Goal: Obtain resource: Download file/media

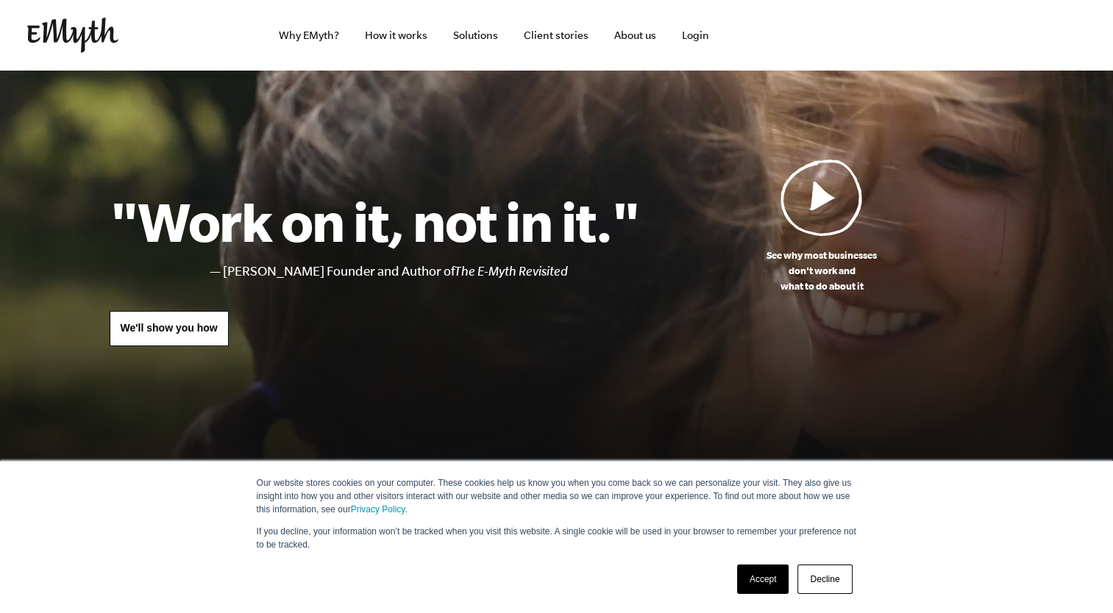
click at [764, 582] on link "Accept" at bounding box center [763, 579] width 52 height 29
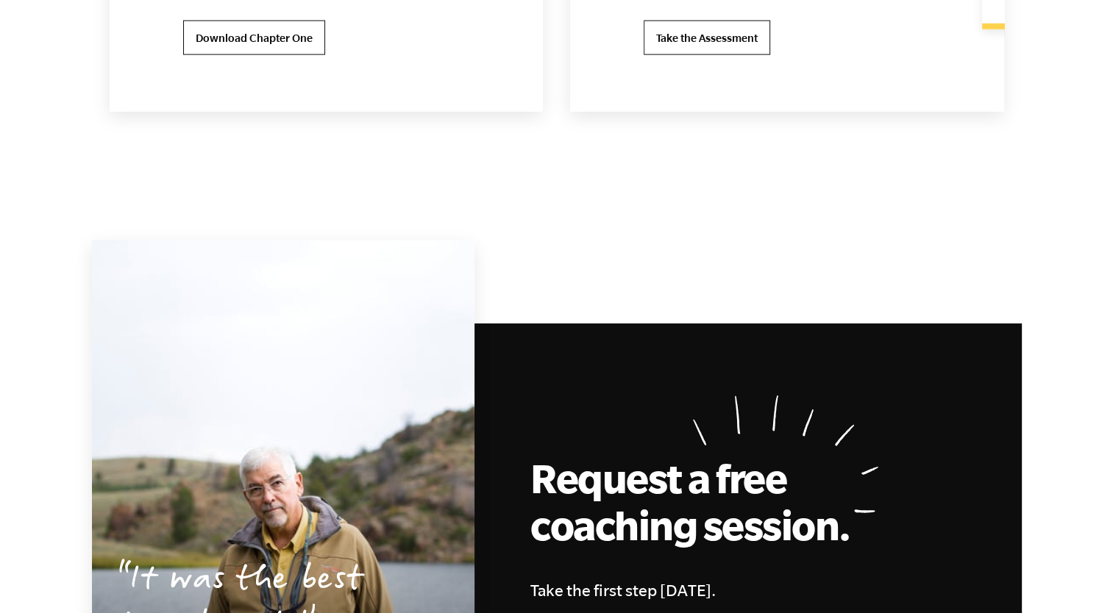
scroll to position [3757, 0]
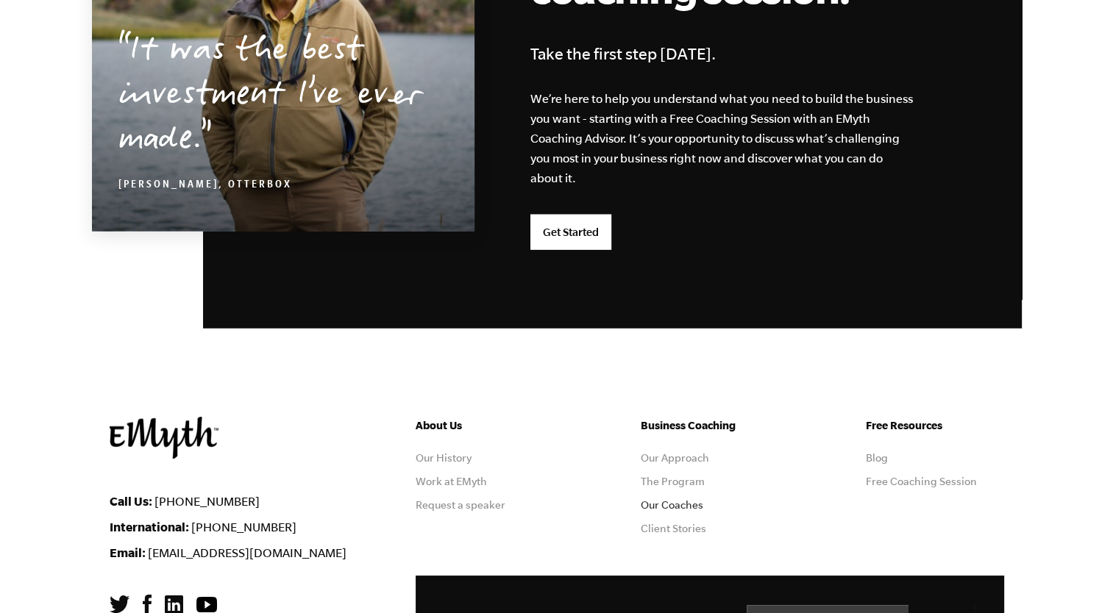
click at [677, 503] on link "Our Coaches" at bounding box center [672, 505] width 63 height 12
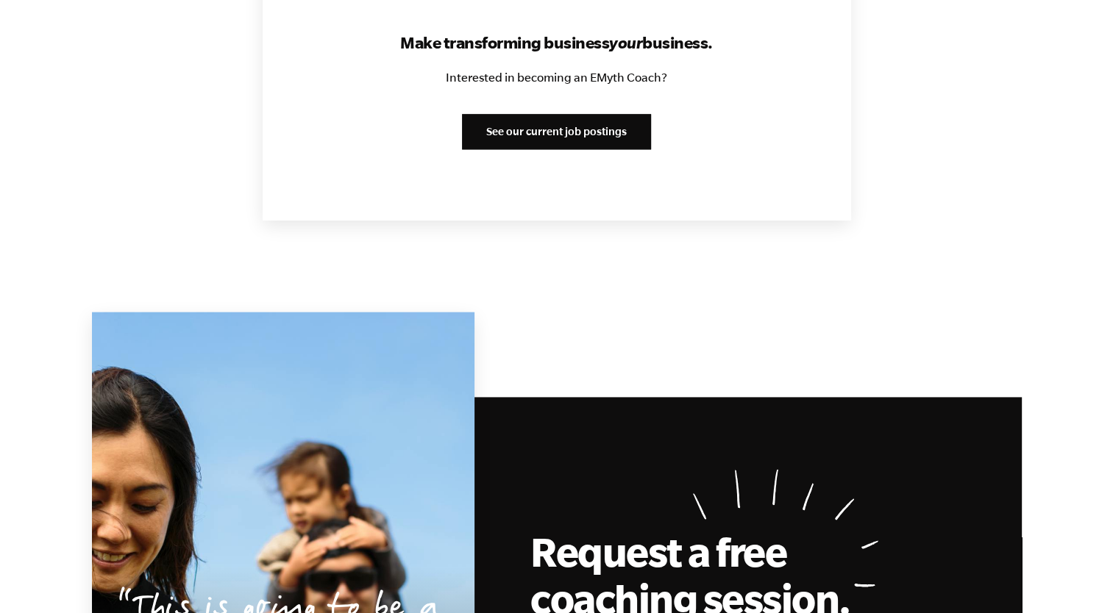
scroll to position [2430, 0]
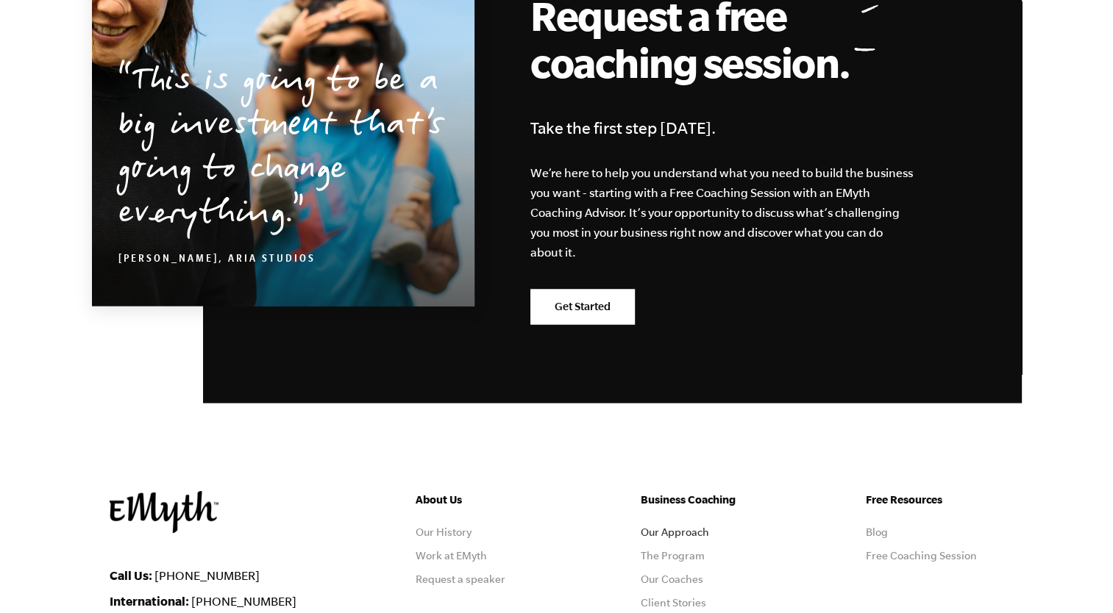
click at [685, 531] on link "Our Approach" at bounding box center [675, 533] width 68 height 12
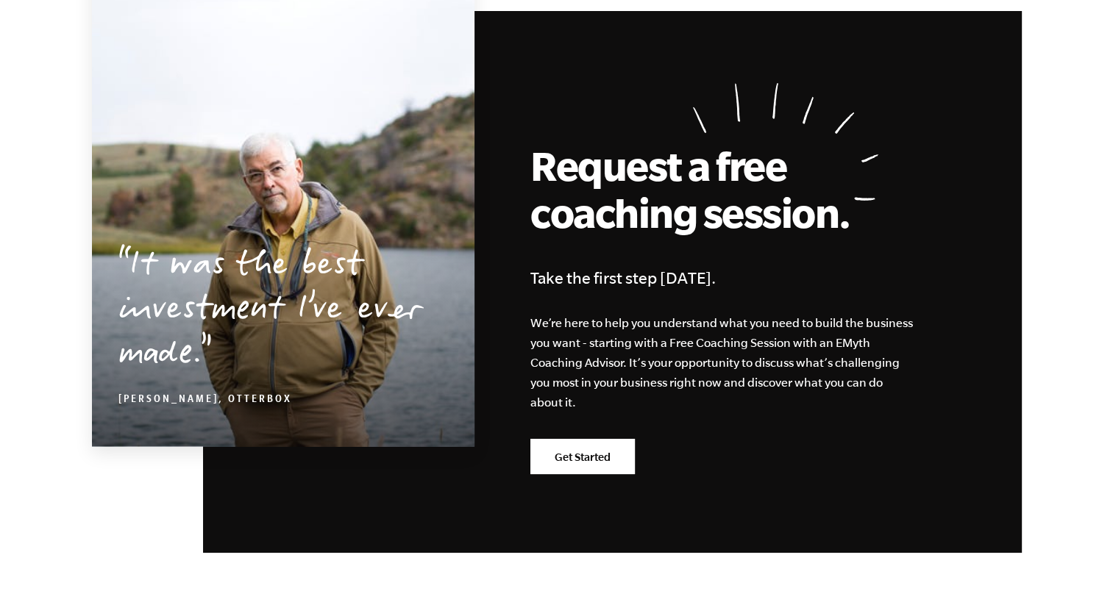
scroll to position [4684, 0]
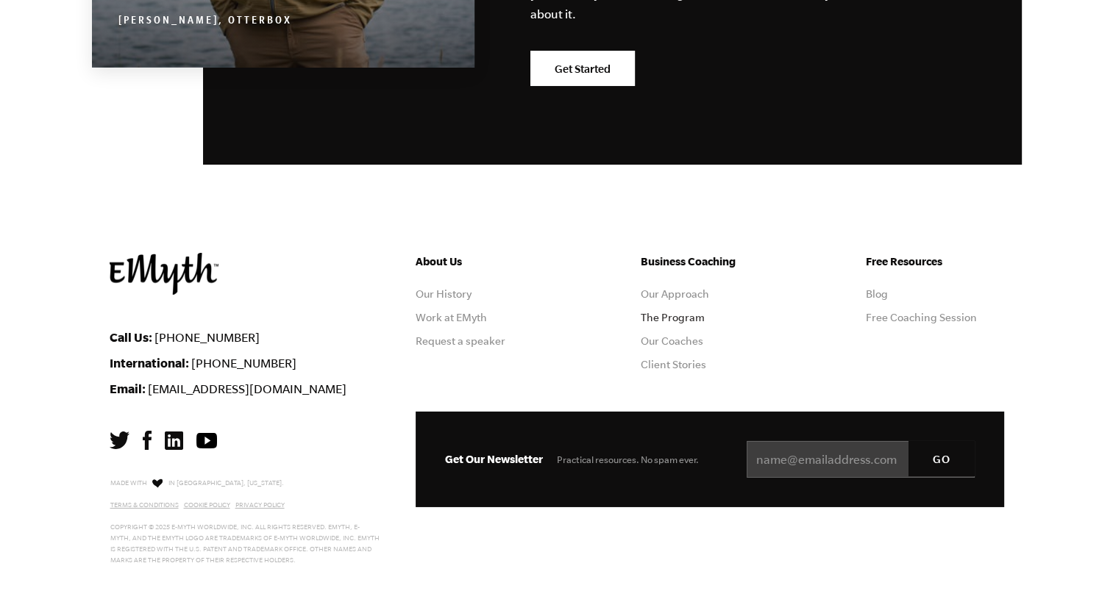
click at [679, 321] on link "The Program" at bounding box center [673, 318] width 64 height 12
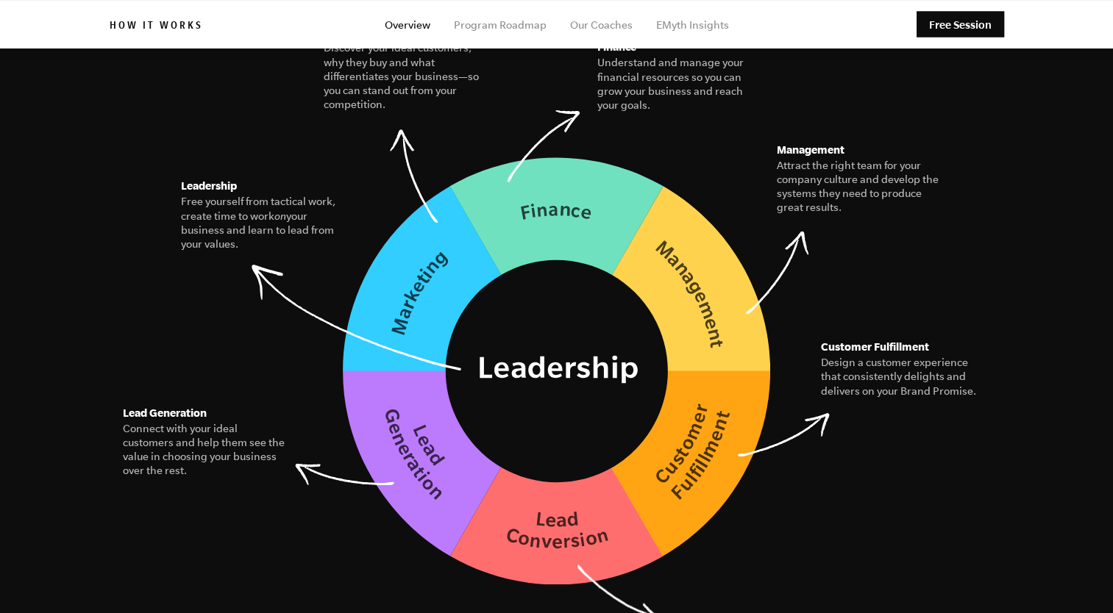
scroll to position [2048, 0]
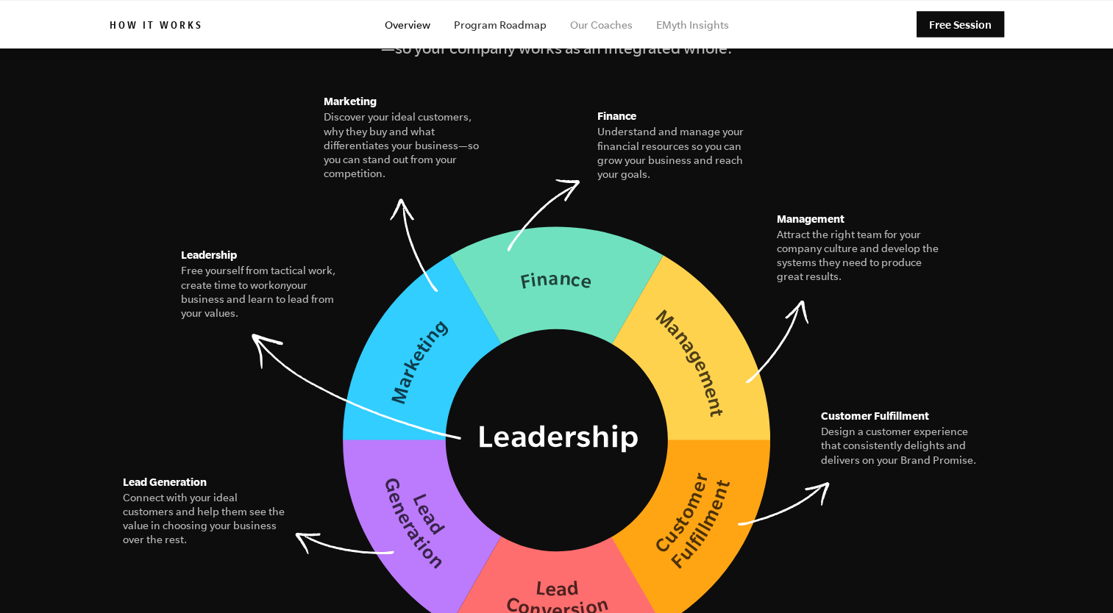
click at [488, 21] on link "Program Roadmap" at bounding box center [500, 25] width 93 height 12
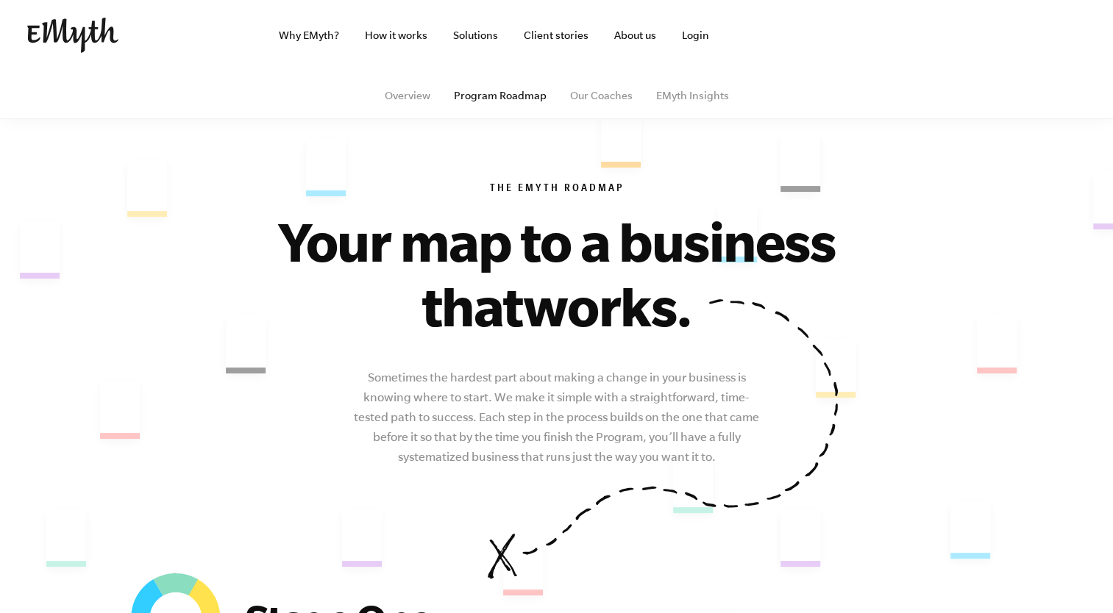
scroll to position [536, 0]
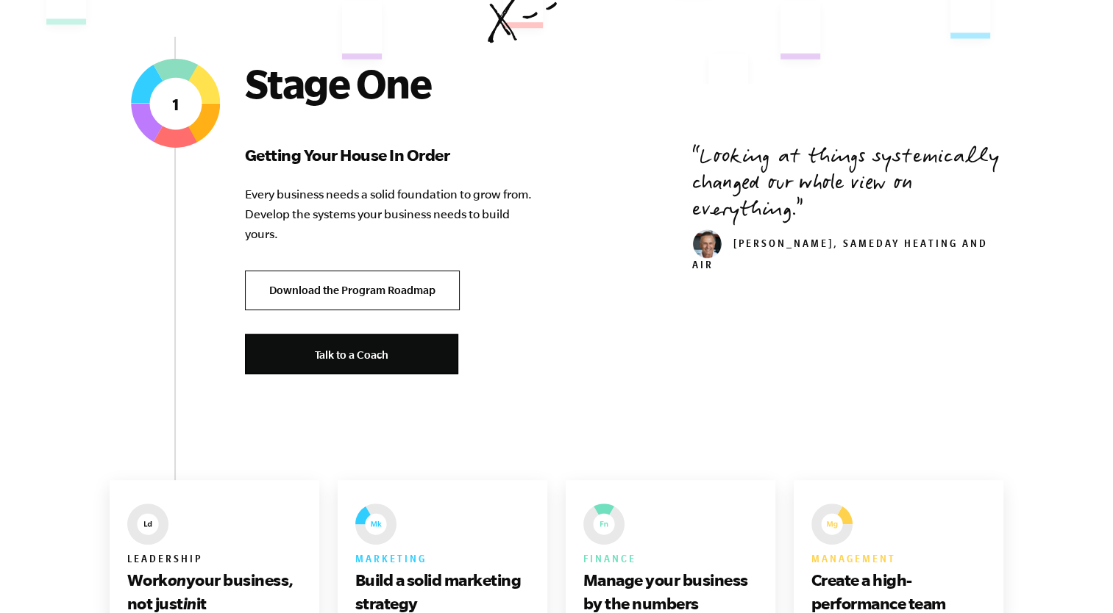
click at [331, 302] on link "Download the Program Roadmap" at bounding box center [352, 291] width 215 height 40
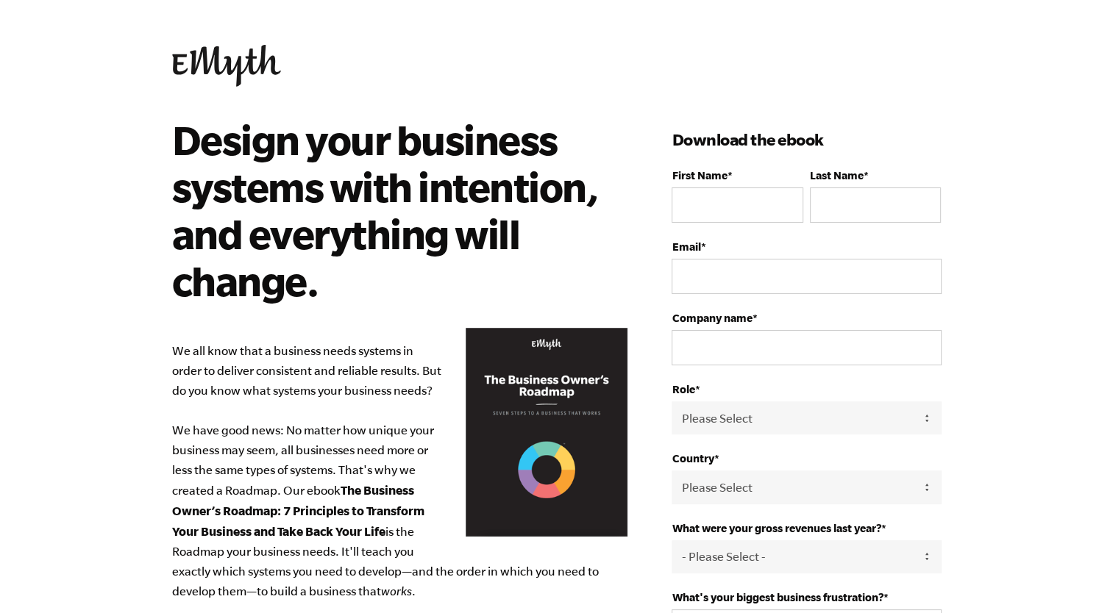
click at [740, 182] on div "First Name *" at bounding box center [737, 196] width 131 height 54
click at [733, 210] on input "First Name *" at bounding box center [737, 205] width 131 height 35
type input "[PERSON_NAME]"
type input "[PERSON_NAME][EMAIL_ADDRESS][PERSON_NAME][DOMAIN_NAME]"
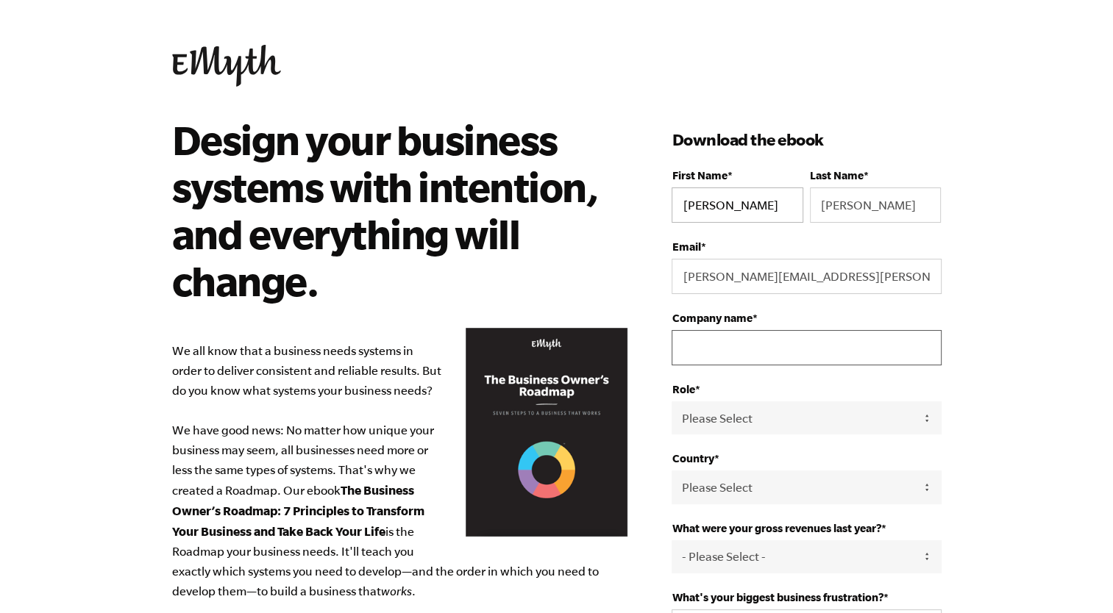
type input "First Neighbor Investments"
select select "[GEOGRAPHIC_DATA]"
type input "12172349704"
drag, startPoint x: 839, startPoint y: 349, endPoint x: 761, endPoint y: 337, distance: 79.7
click at [761, 337] on input "First Neighbor Investments" at bounding box center [806, 347] width 269 height 35
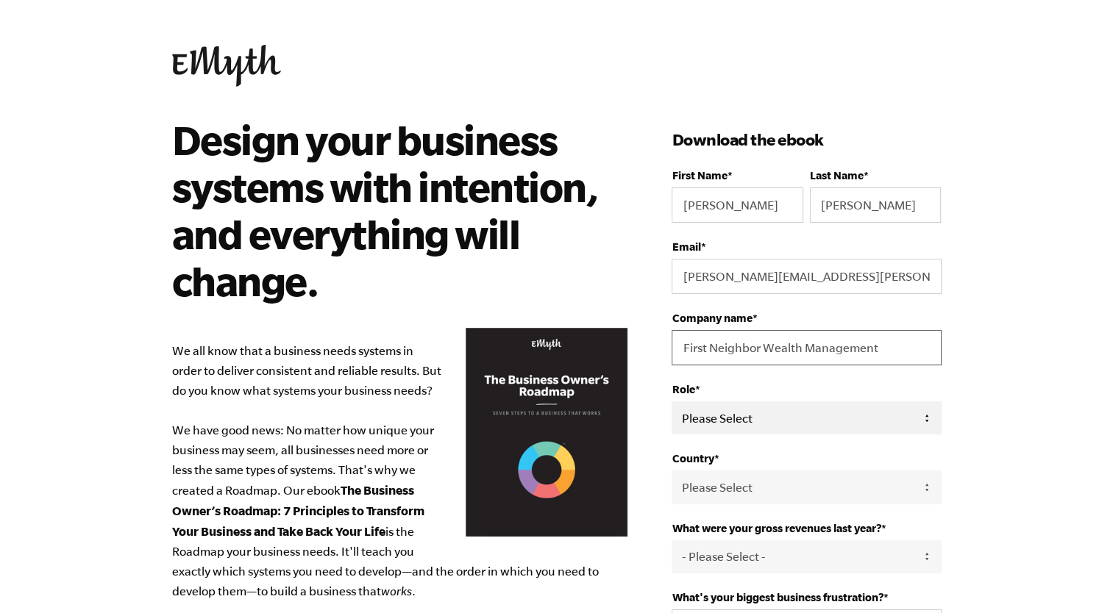
type input "First Neighbor Wealth Management"
click at [755, 410] on select "Please Select Owner Partner / Co-Owner Executive Employee / Other" at bounding box center [806, 418] width 269 height 33
select select "Executive"
click at [672, 402] on select "Please Select Owner Partner / Co-Owner Executive Employee / Other" at bounding box center [806, 418] width 269 height 33
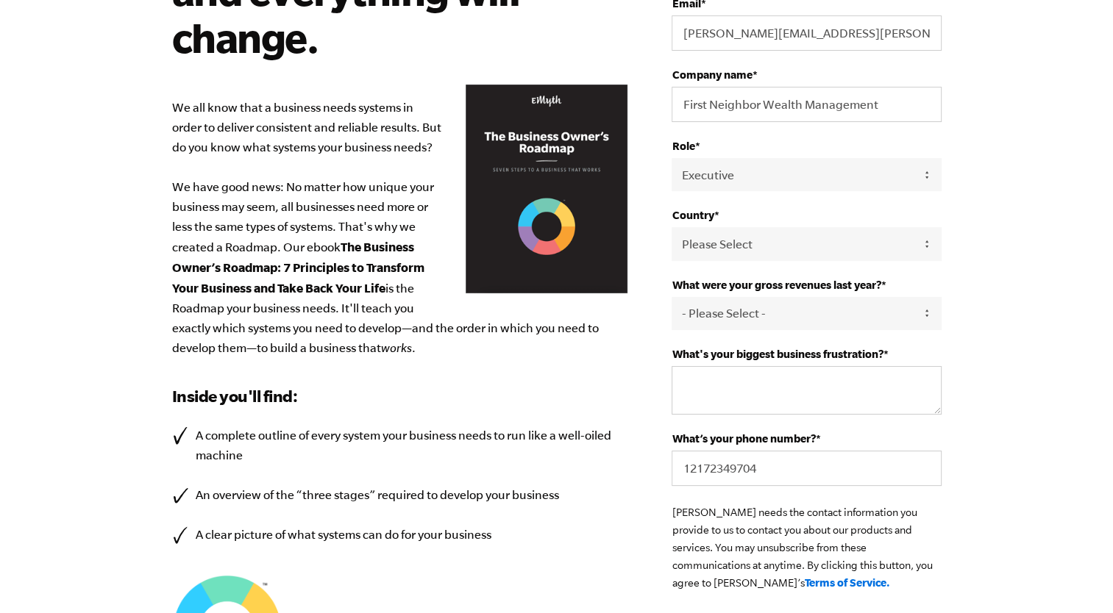
scroll to position [246, 0]
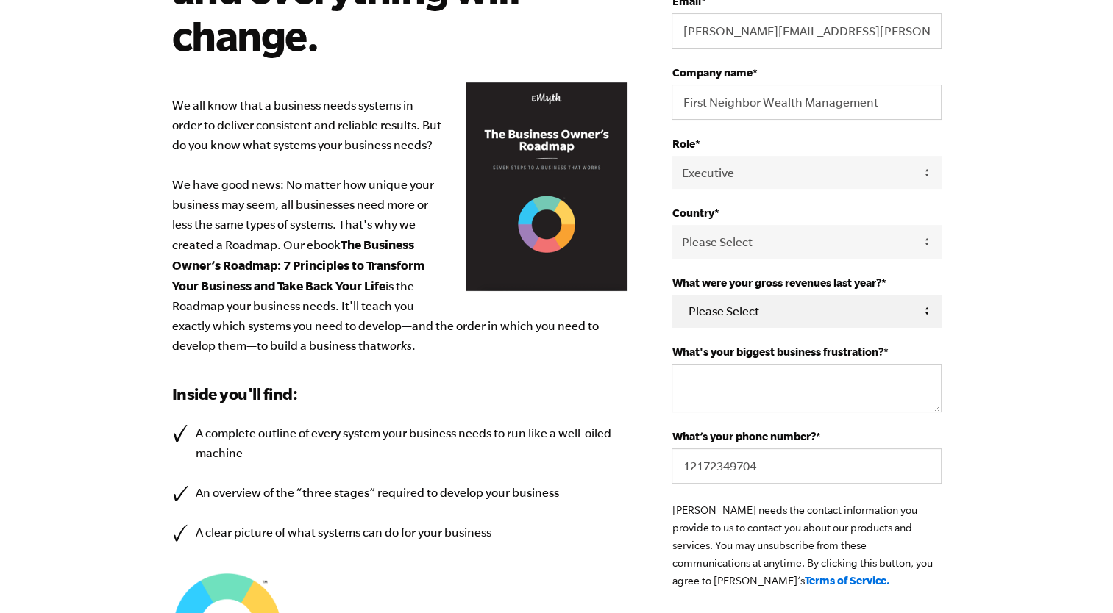
click at [839, 312] on select "- Please Select - 0-75K 76-150K 151-275K 276-500K 501-750K 751-1M 1-2.5M 2.5-5M…" at bounding box center [806, 311] width 269 height 33
select select "501-750K"
click at [672, 295] on select "- Please Select - 0-75K 76-150K 151-275K 276-500K 501-750K 751-1M 1-2.5M 2.5-5M…" at bounding box center [806, 311] width 269 height 33
click at [769, 374] on textarea "What's your biggest business frustration? *" at bounding box center [806, 388] width 269 height 49
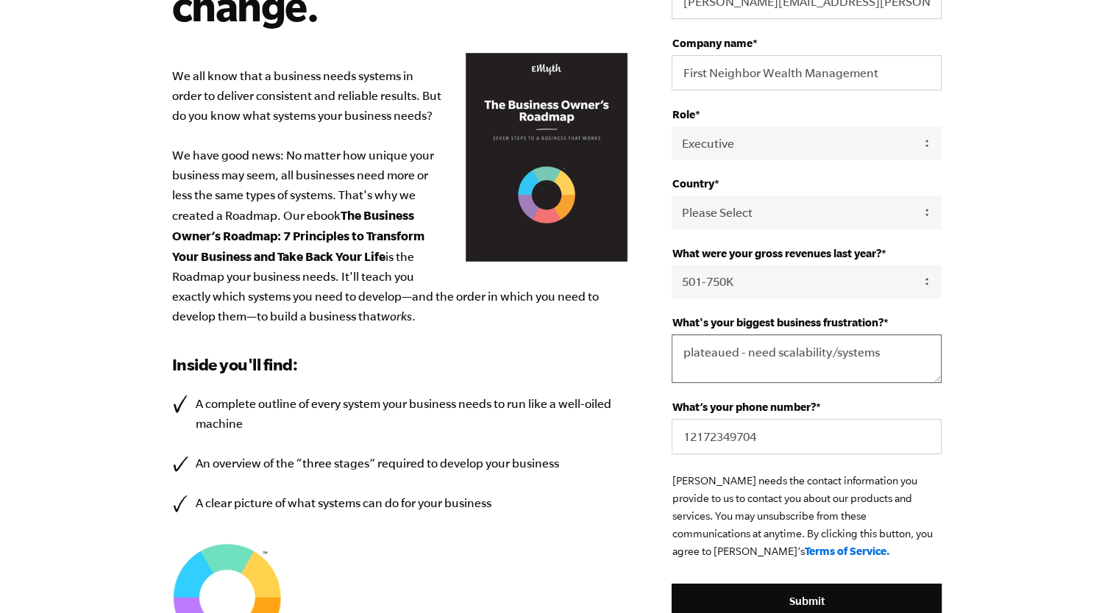
scroll to position [581, 0]
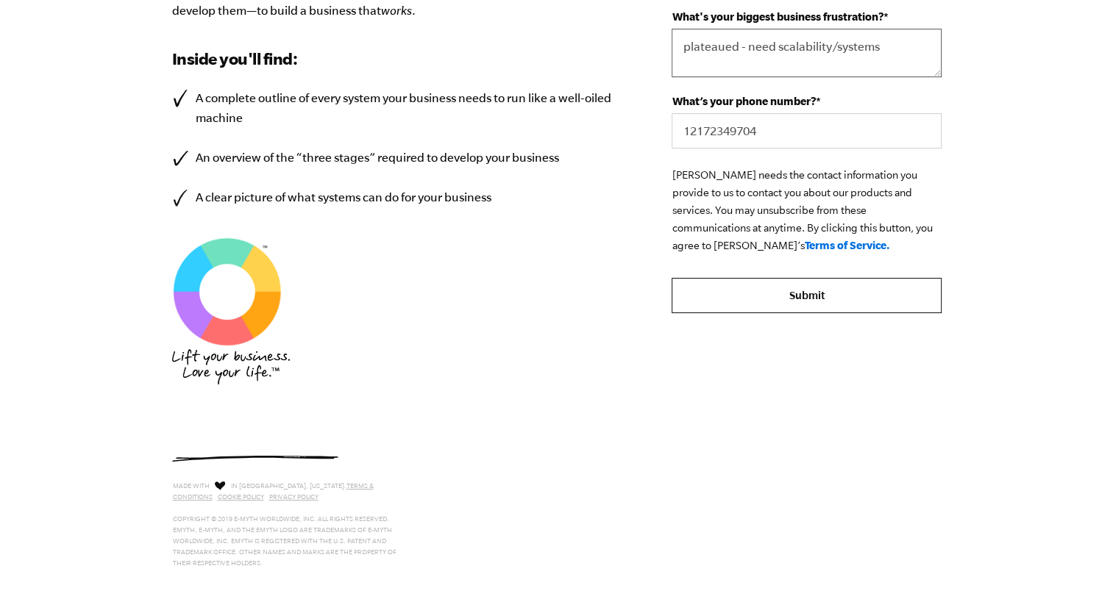
type textarea "plateaued - need scalability/systems"
click at [814, 285] on input "Submit" at bounding box center [806, 295] width 269 height 35
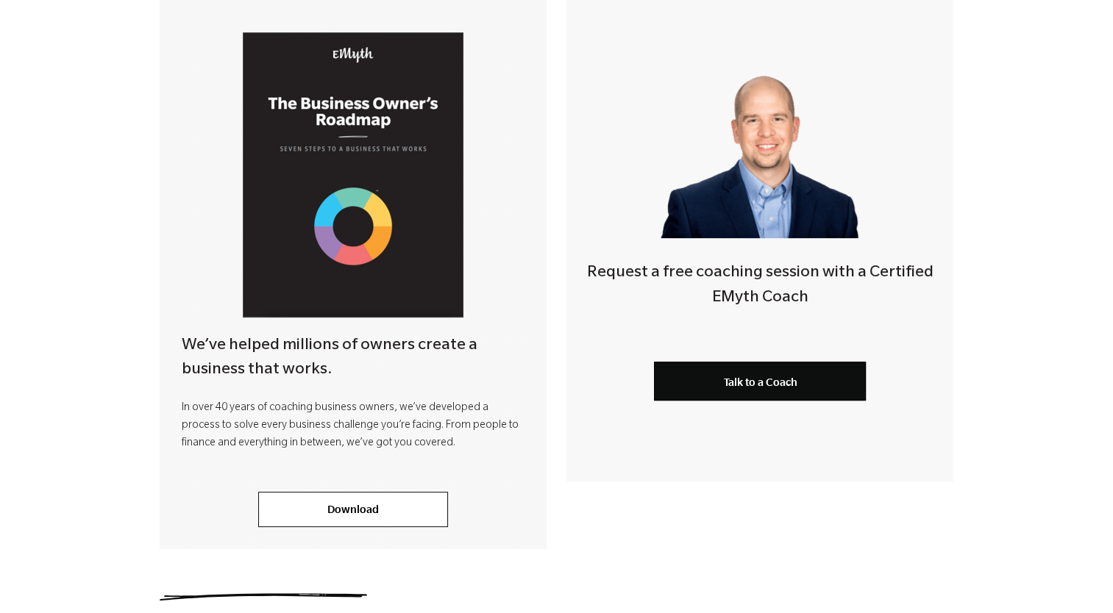
scroll to position [332, 0]
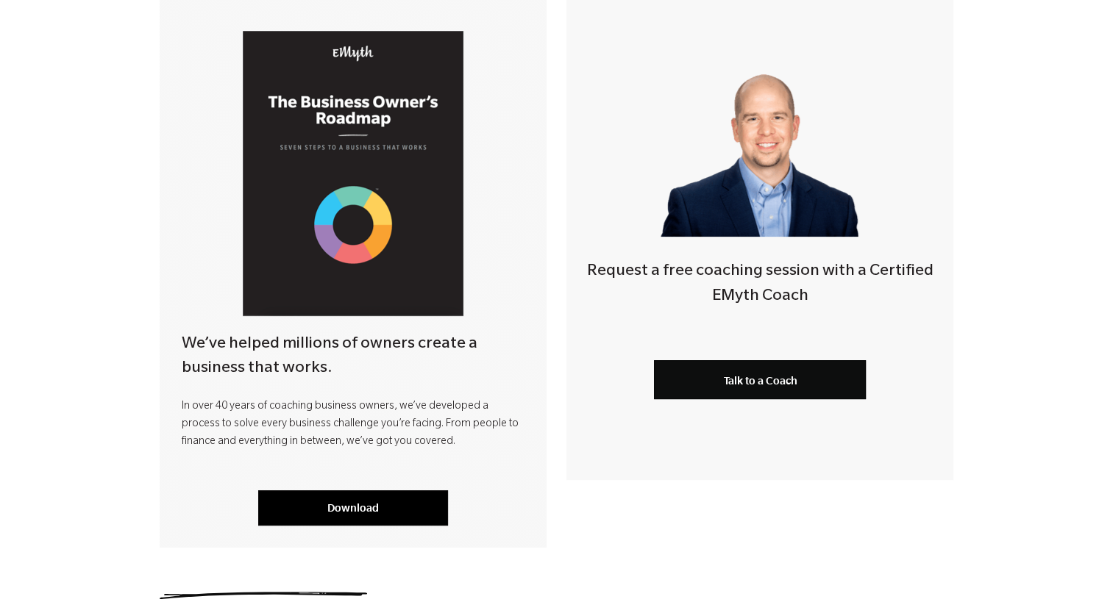
click at [352, 510] on link "Download" at bounding box center [353, 508] width 190 height 35
